Goal: Information Seeking & Learning: Find specific fact

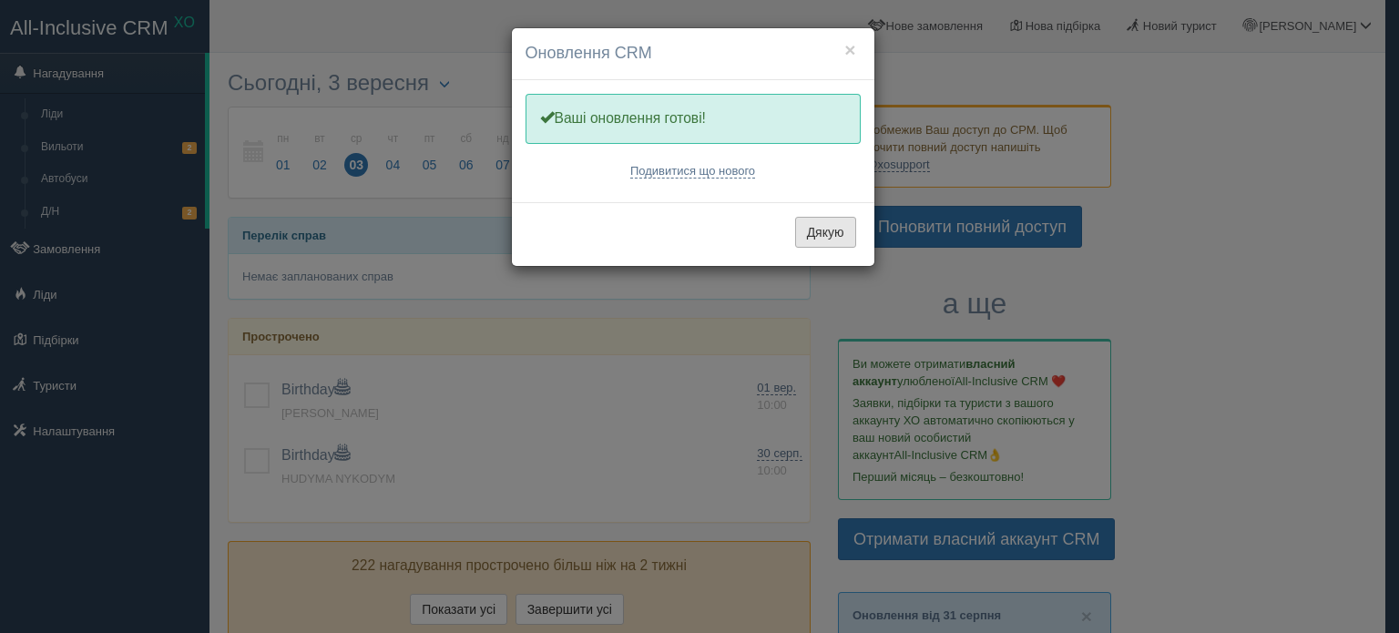
click at [816, 239] on button "Дякую" at bounding box center [825, 232] width 61 height 31
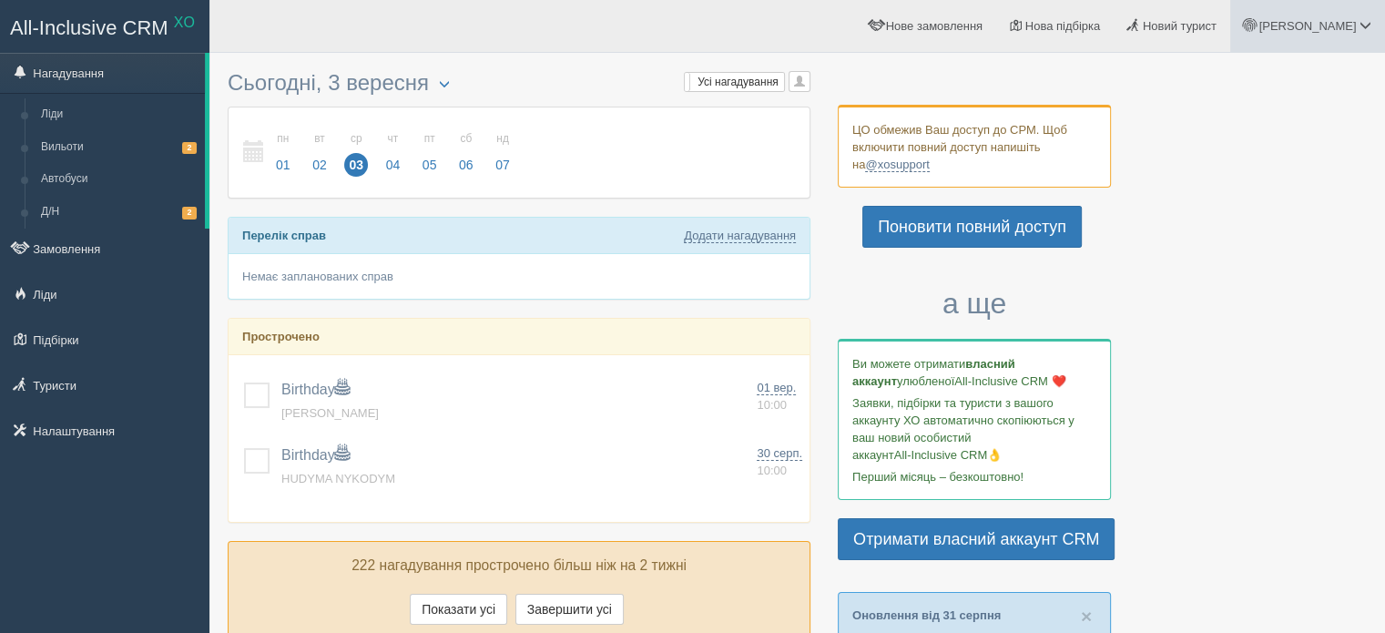
click at [1352, 17] on link "Ірина" at bounding box center [1307, 26] width 155 height 52
click at [1271, 121] on span "Моя аналітика" at bounding box center [1262, 120] width 79 height 14
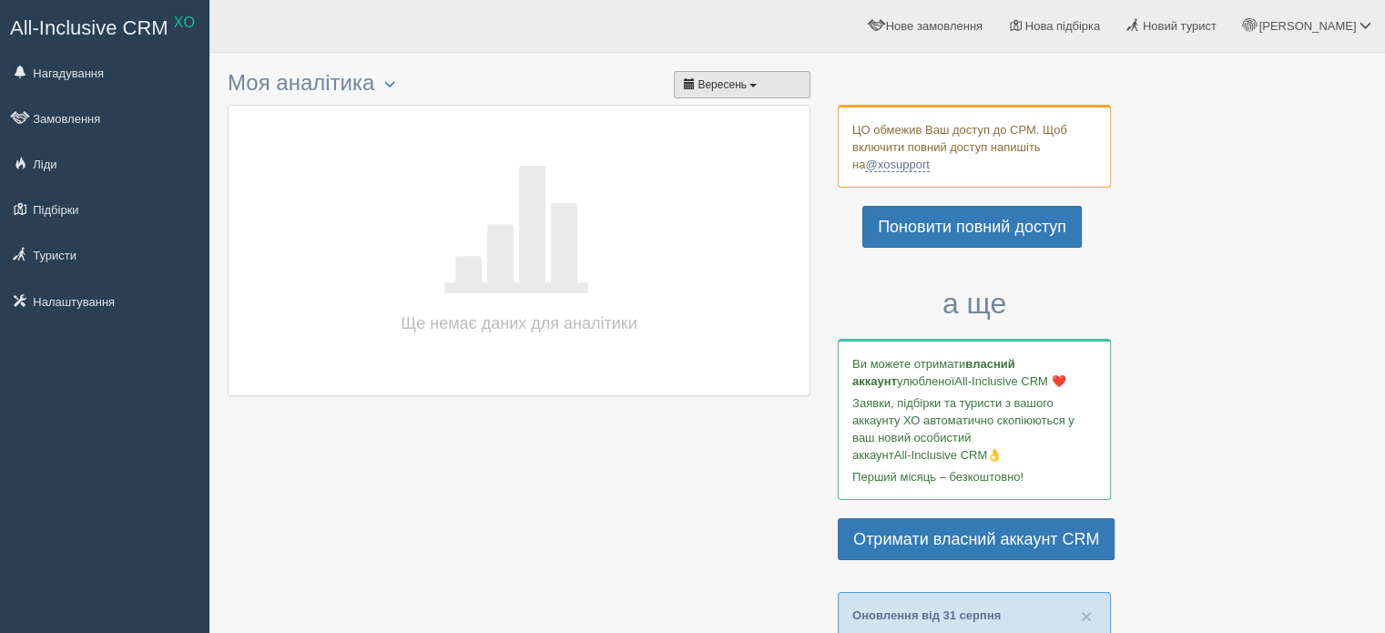
click at [754, 93] on button "Вересень" at bounding box center [742, 84] width 137 height 27
click at [754, 84] on span "button" at bounding box center [753, 86] width 7 height 4
click at [870, 61] on div at bounding box center [797, 35] width 1139 height 53
click at [681, 87] on button "Вересень" at bounding box center [742, 84] width 137 height 27
click at [679, 87] on button "Вересень" at bounding box center [742, 84] width 137 height 27
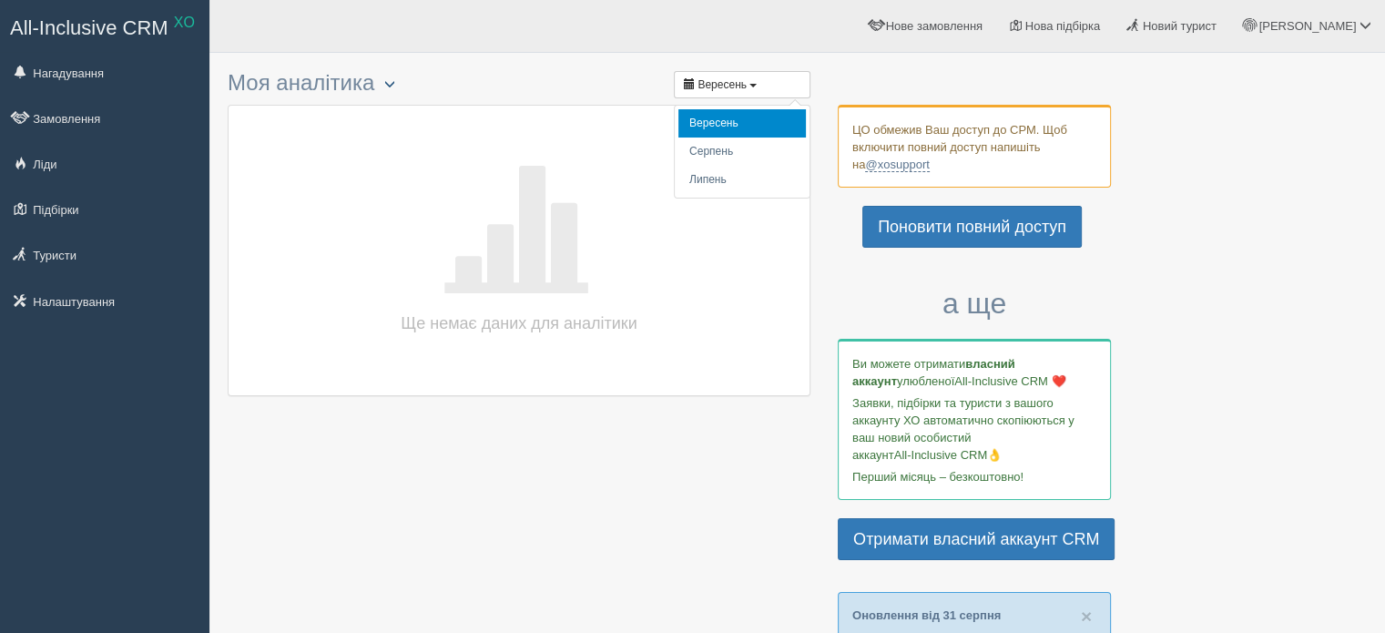
click at [393, 81] on span "button" at bounding box center [389, 83] width 11 height 11
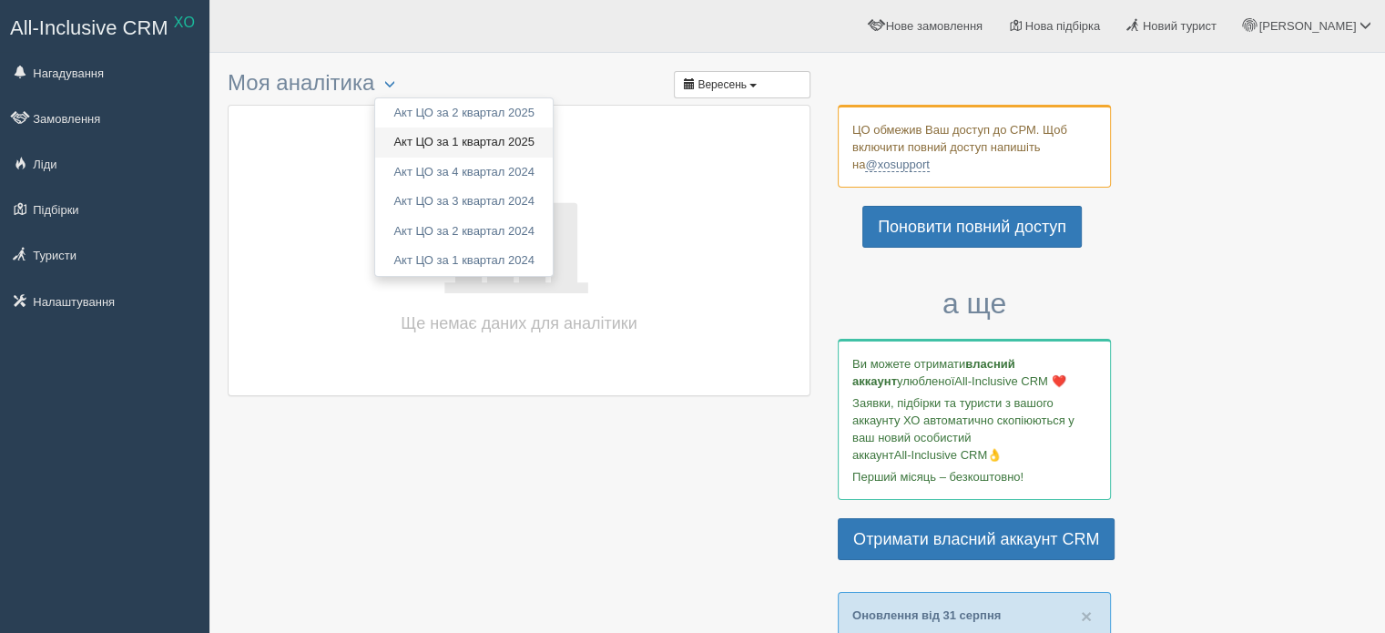
click at [424, 140] on link "Акт ЦО за 1 квартал 2025" at bounding box center [464, 143] width 178 height 30
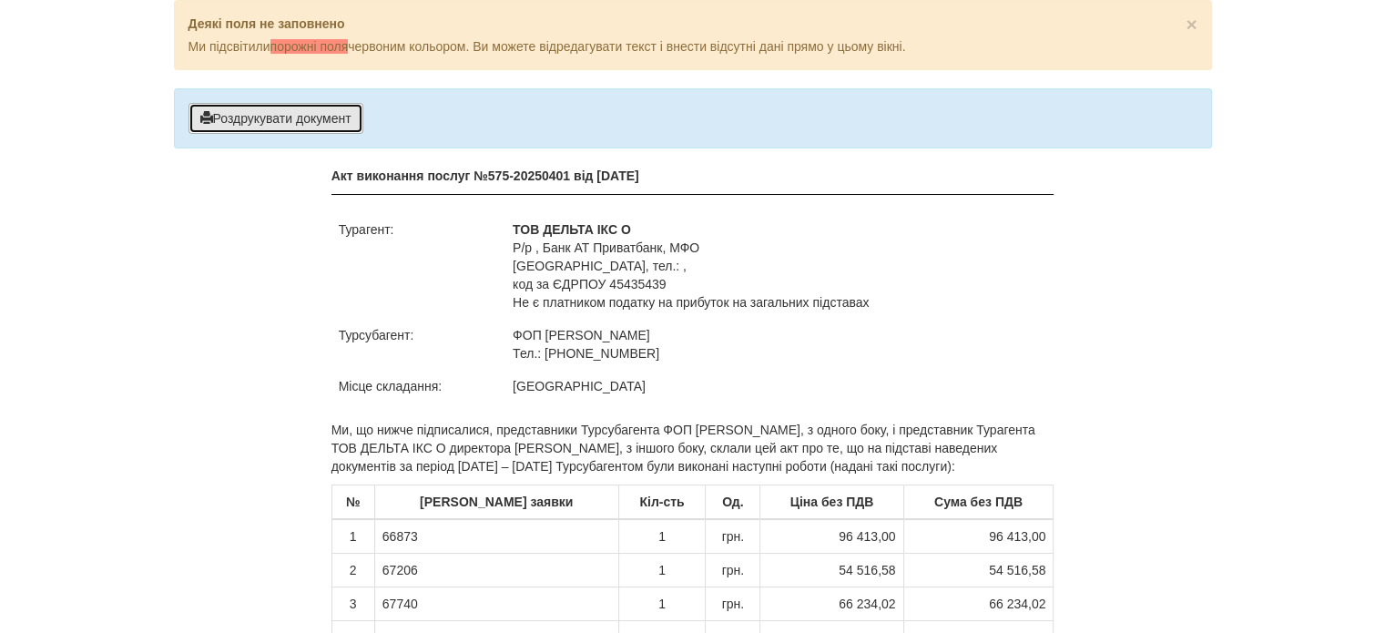
click at [277, 120] on button "Роздрукувати документ" at bounding box center [276, 118] width 175 height 31
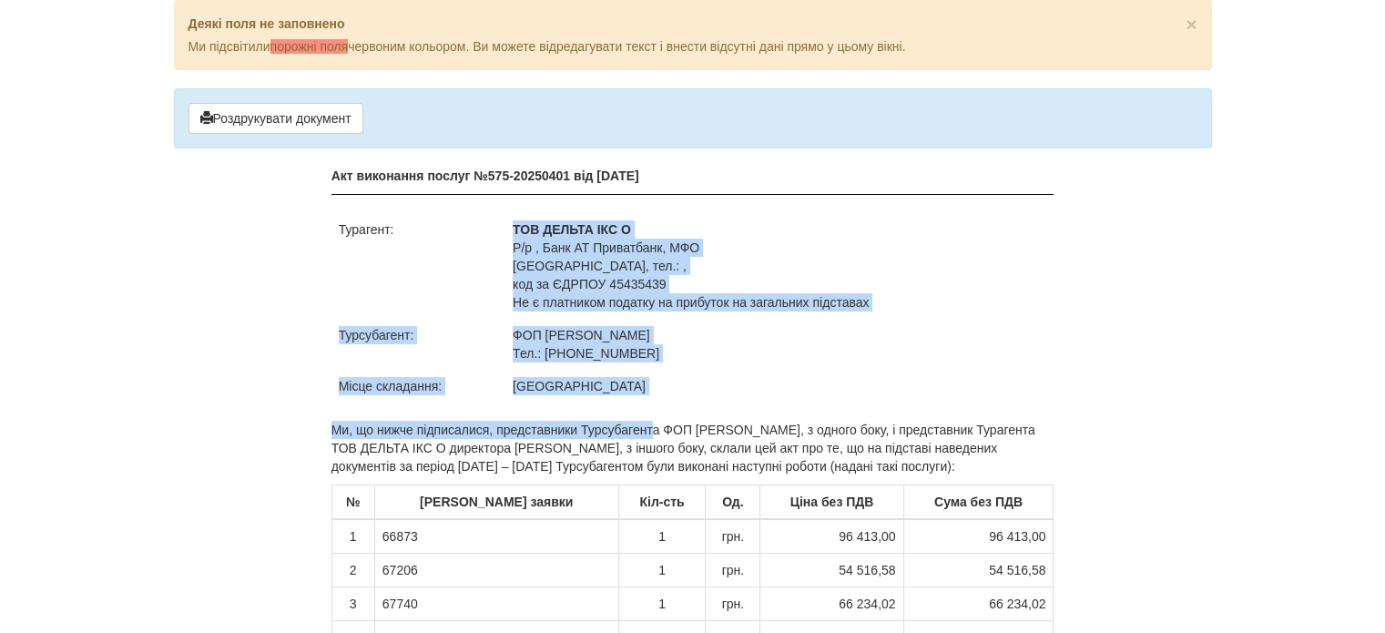
drag, startPoint x: 515, startPoint y: 218, endPoint x: 597, endPoint y: 424, distance: 221.9
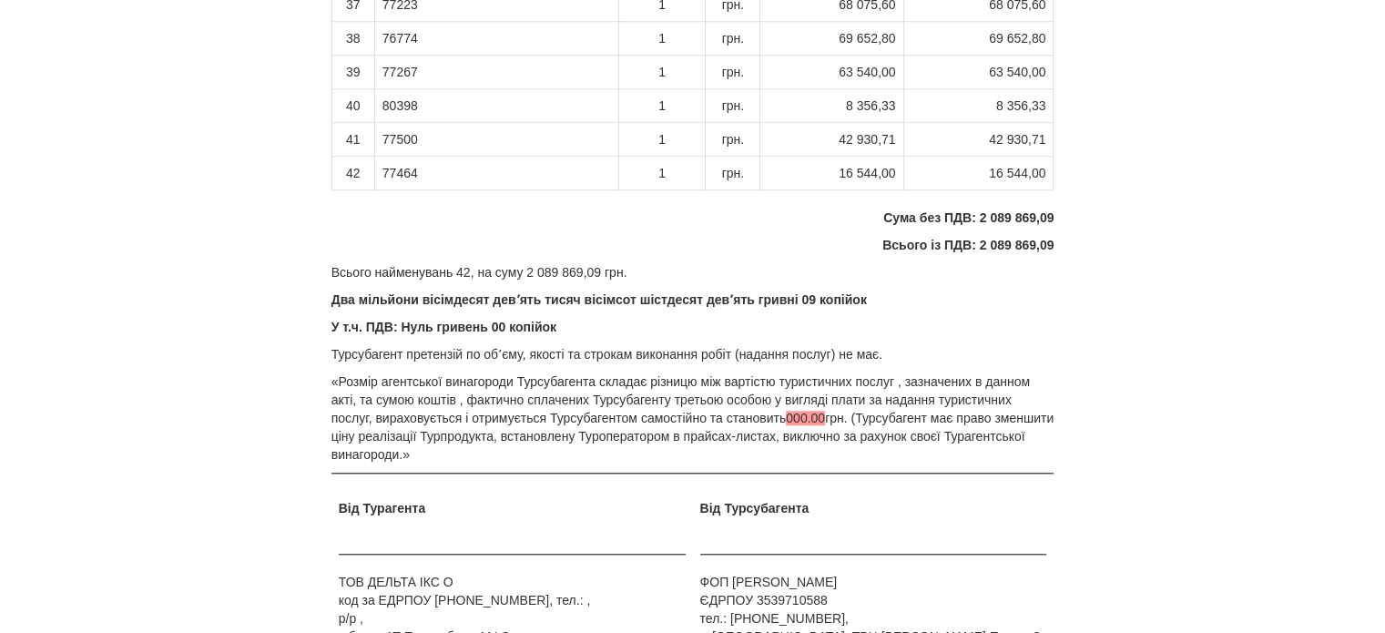
scroll to position [1864, 0]
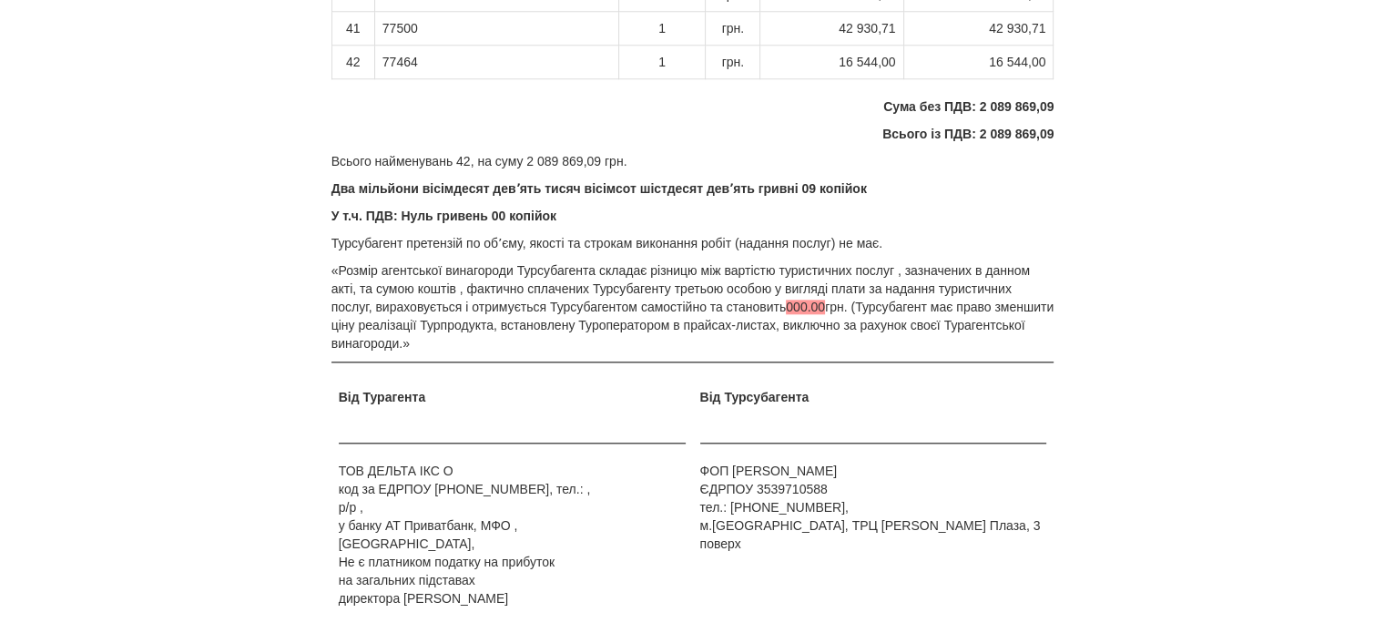
drag, startPoint x: 364, startPoint y: 471, endPoint x: 428, endPoint y: 587, distance: 132.9
click at [428, 587] on td "Від Турагента ТОВ ДЕЛЬТА ІКС О код за ЕДРПОУ 45435439, тел.: , р/p , у банку АТ…" at bounding box center [513, 498] width 362 height 234
drag, startPoint x: 335, startPoint y: 475, endPoint x: 655, endPoint y: 610, distance: 347.3
click at [655, 610] on td "Від Турагента ТОВ ДЕЛЬТА ІКС О код за ЕДРПОУ 45435439, тел.: , р/p , у банку АТ…" at bounding box center [513, 498] width 362 height 234
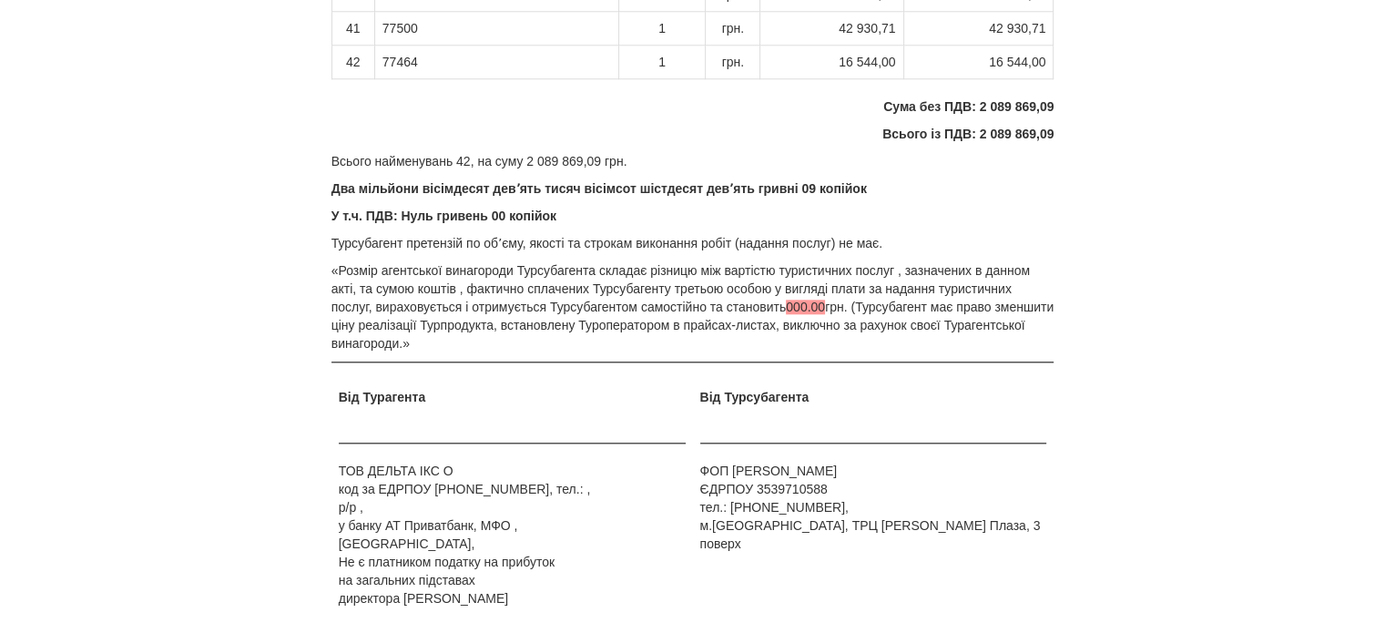
click at [641, 600] on td "Від Турагента ТОВ ДЕЛЬТА ІКС О код за ЕДРПОУ 45435439, тел.: , р/p , у банку АТ…" at bounding box center [513, 498] width 362 height 234
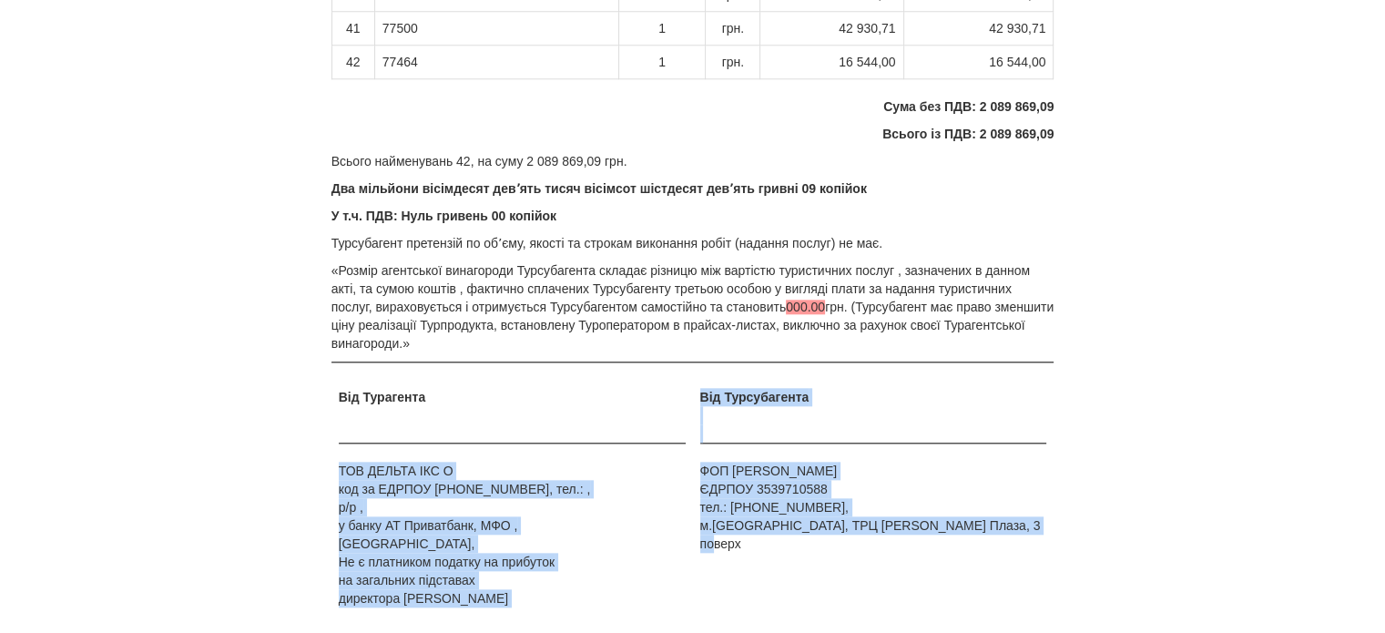
drag, startPoint x: 691, startPoint y: 469, endPoint x: 904, endPoint y: 553, distance: 228.2
click at [904, 553] on tr "Від Турагента ТОВ ДЕЛЬТА ІКС О код за ЕДРПОУ 45435439, тел.: , р/p , у банку АТ…" at bounding box center [693, 498] width 723 height 234
click at [904, 553] on td "Від Турсубагента ФОП Воробйова Ірина Валеріївна ЄДРПОУ 3539710588 тел.: +380996…" at bounding box center [874, 498] width 362 height 234
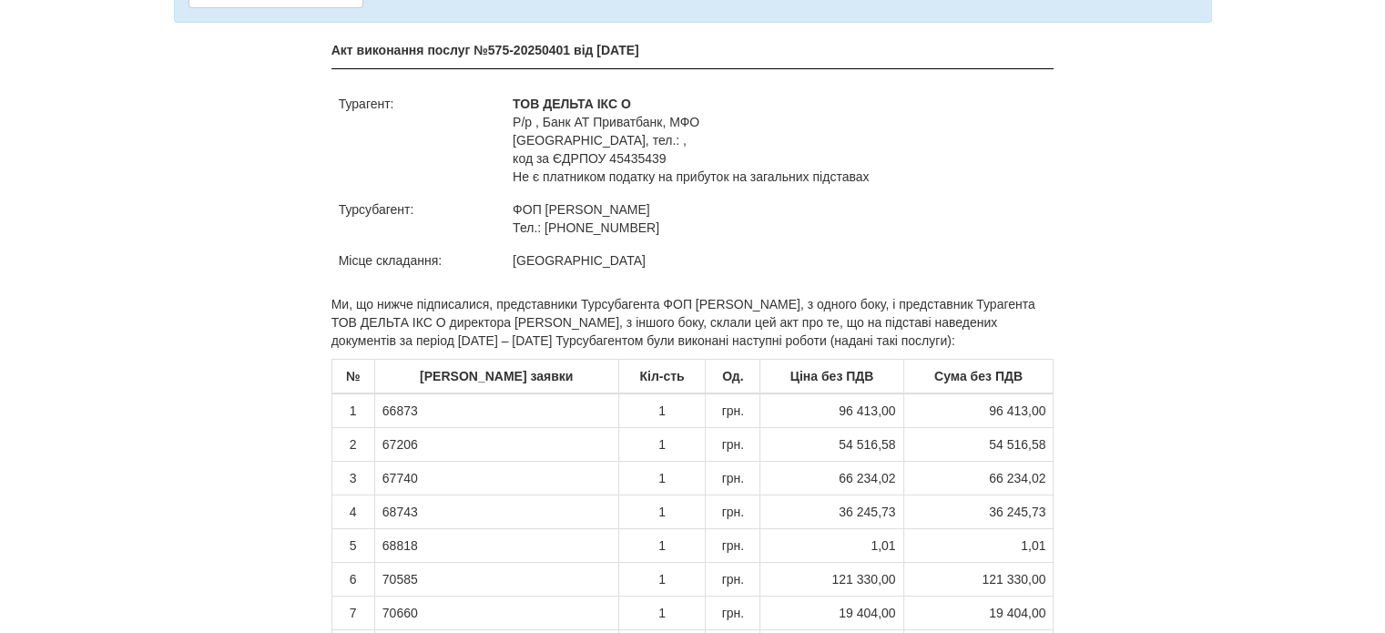
scroll to position [183, 0]
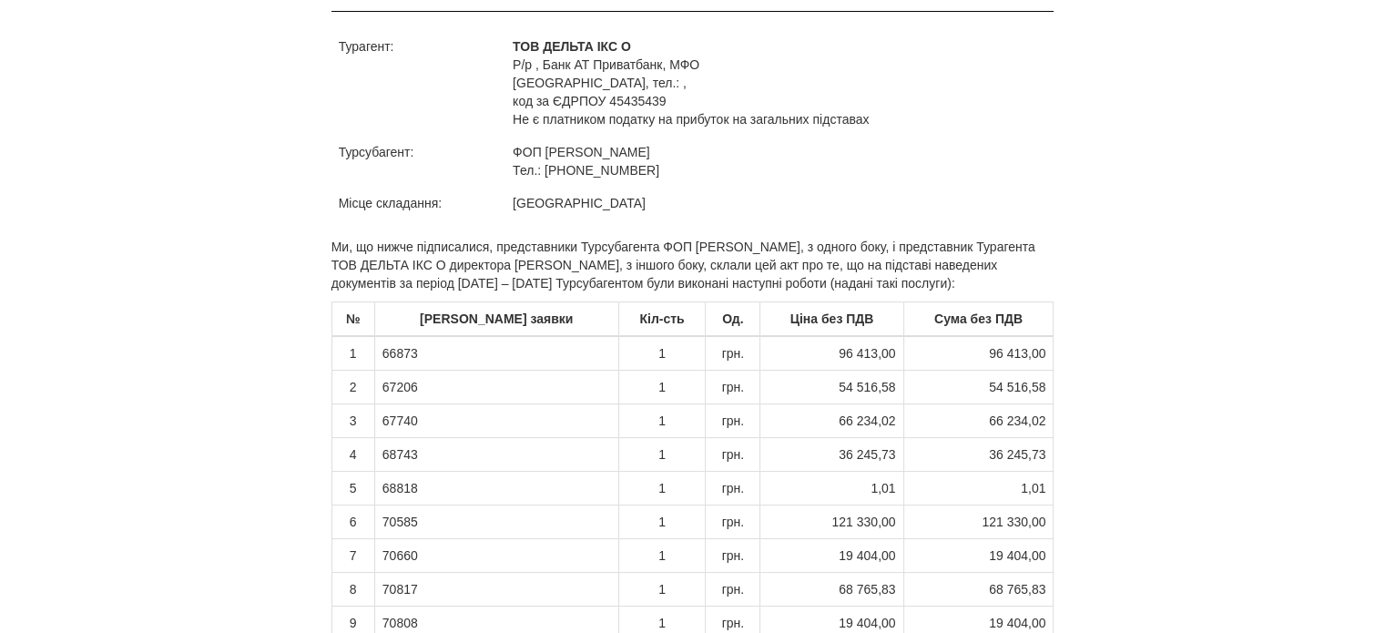
drag, startPoint x: 505, startPoint y: 39, endPoint x: 583, endPoint y: 204, distance: 182.1
click at [583, 204] on tbody "Турагент: ТОВ ДЕЛЬТА ІКС О P/p , Банк АТ Приватбанк, МФО Одеса, тел.: , код за …" at bounding box center [693, 124] width 723 height 189
click at [583, 204] on td "Одеса" at bounding box center [779, 203] width 548 height 33
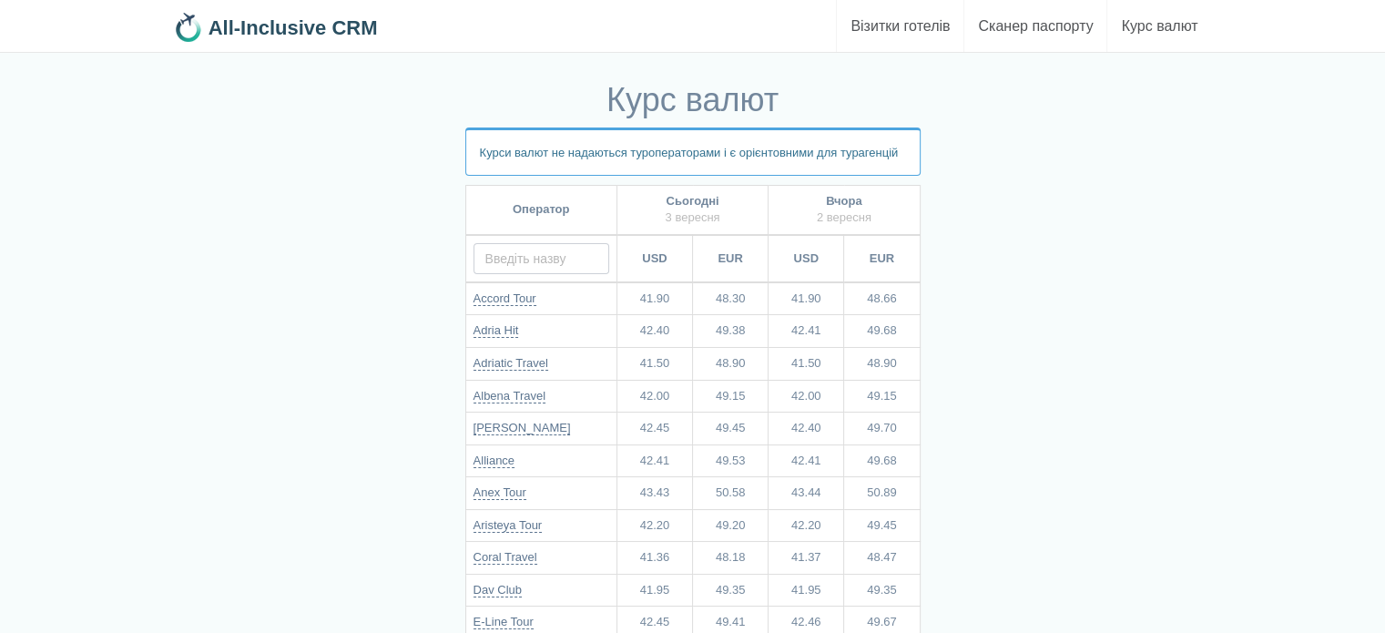
click at [557, 259] on input "text" at bounding box center [542, 258] width 136 height 31
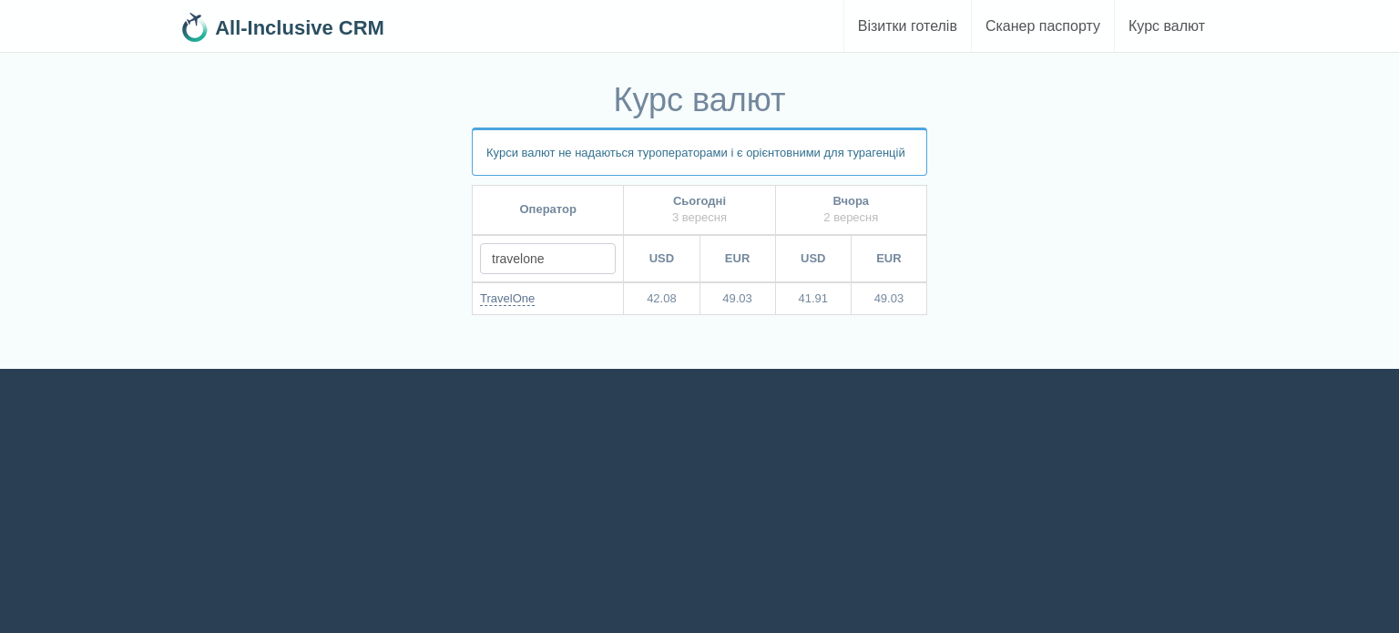
type input "travelone"
drag, startPoint x: 756, startPoint y: 291, endPoint x: 721, endPoint y: 300, distance: 35.6
click at [721, 300] on td "49.03" at bounding box center [737, 298] width 76 height 33
drag, startPoint x: 717, startPoint y: 293, endPoint x: 761, endPoint y: 298, distance: 44.9
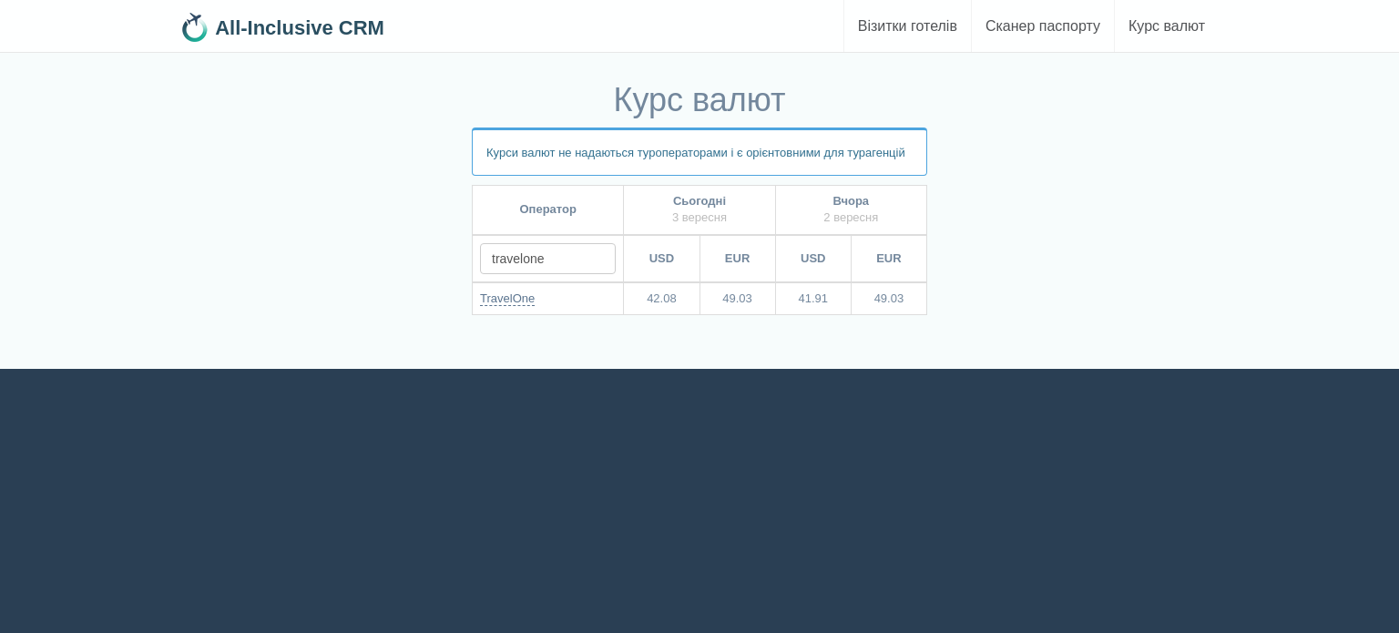
click at [761, 298] on td "49.03" at bounding box center [737, 298] width 76 height 33
copy td "49.03"
